Goal: Book appointment/travel/reservation

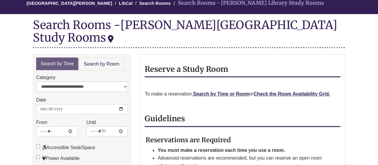
scroll to position [58, 0]
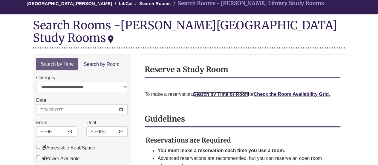
click at [225, 91] on link "Search by Time or Room" at bounding box center [221, 93] width 56 height 5
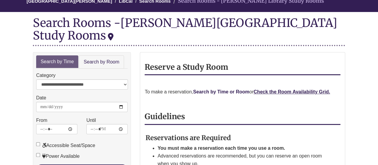
scroll to position [60, 0]
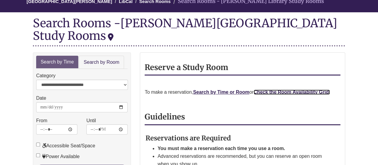
click at [283, 89] on strong "Check the Room Availability Grid." at bounding box center [291, 91] width 76 height 5
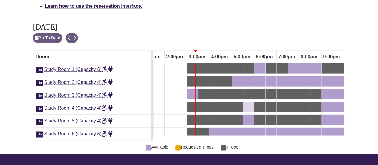
scroll to position [0, 301]
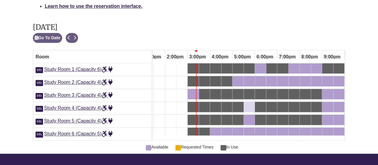
click at [251, 103] on div "5:30pm Wednesday, October 8, 2025 - Study Room 4 - Available" at bounding box center [249, 106] width 10 height 7
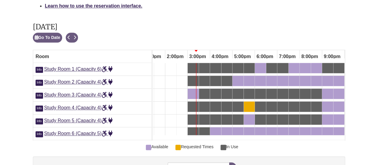
click at [259, 103] on div "6:00pm Wednesday, October 8, 2025 - Study Room 4 - In Use" at bounding box center [260, 106] width 10 height 7
click at [234, 162] on button "Remove Pending Reservation" at bounding box center [232, 167] width 7 height 10
